Goal: Browse casually: Explore the website without a specific task or goal

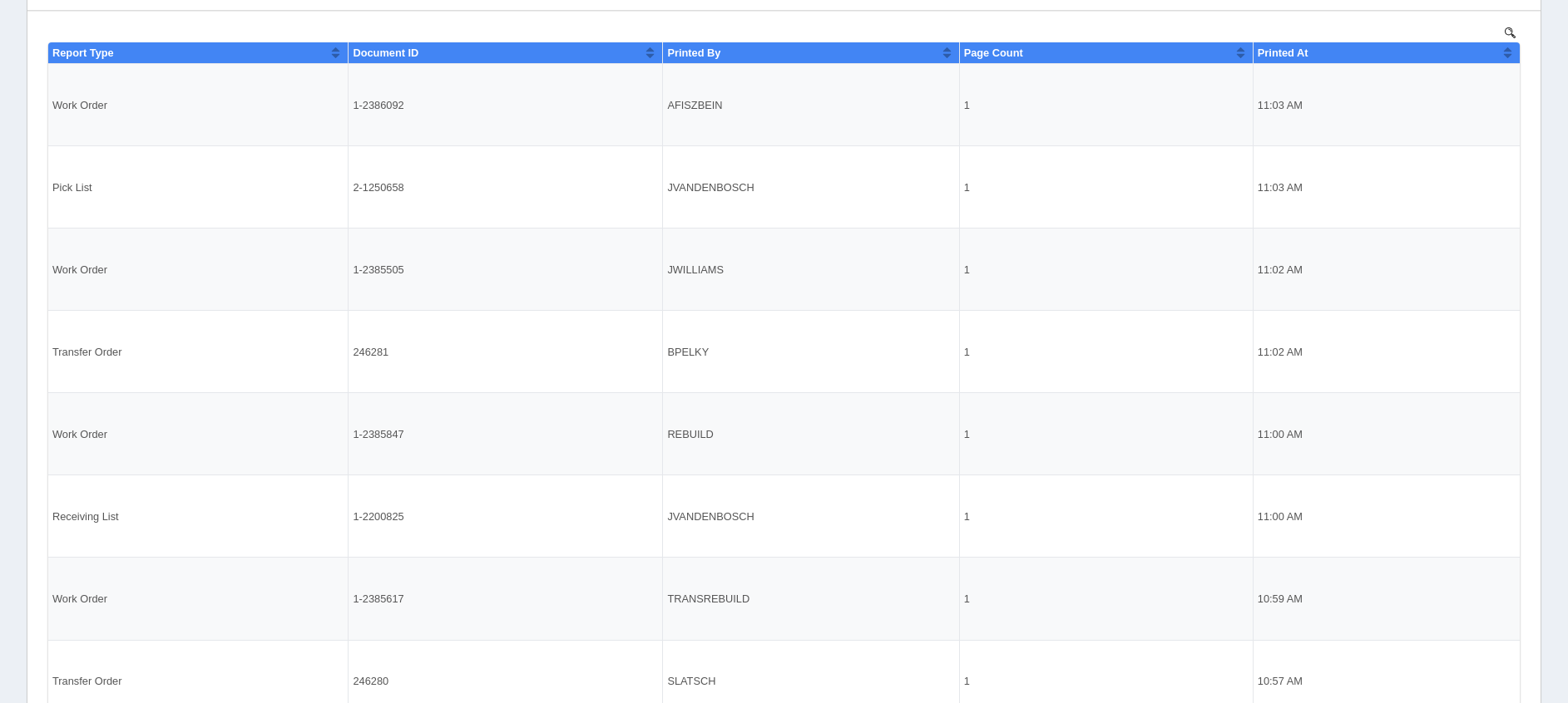
scroll to position [126, 0]
